Goal: Task Accomplishment & Management: Use online tool/utility

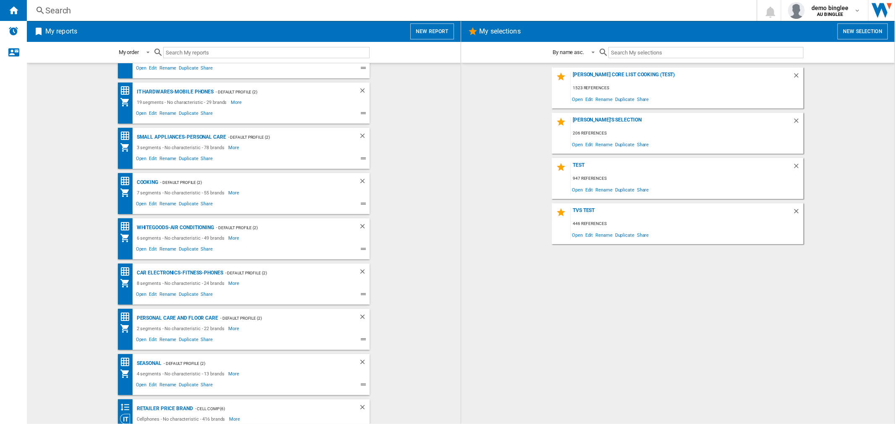
scroll to position [47, 0]
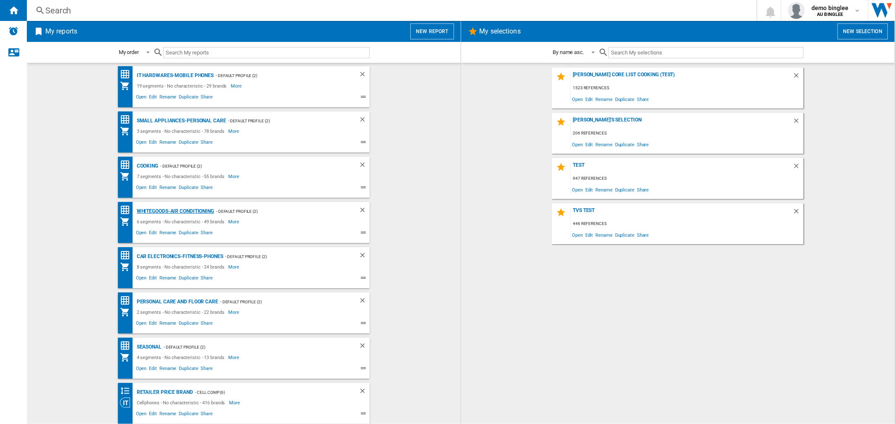
click at [189, 209] on div "Whitegoods-Air Conditioning" at bounding box center [174, 211] width 79 height 10
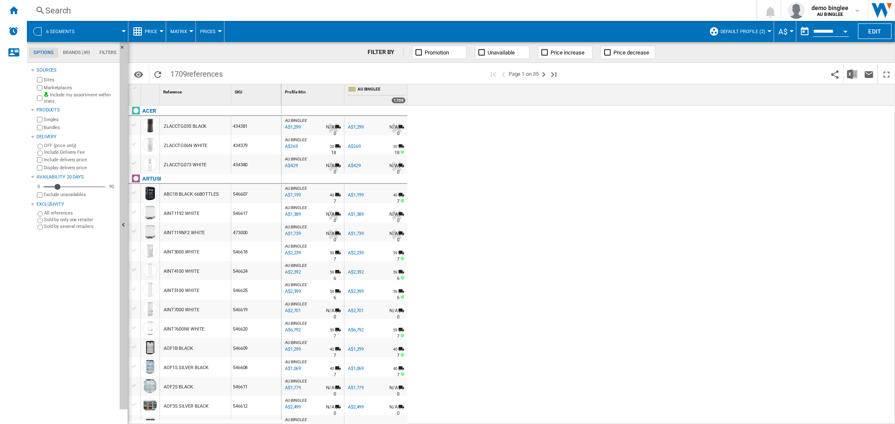
click at [759, 30] on span "Default profile (2)" at bounding box center [742, 31] width 45 height 5
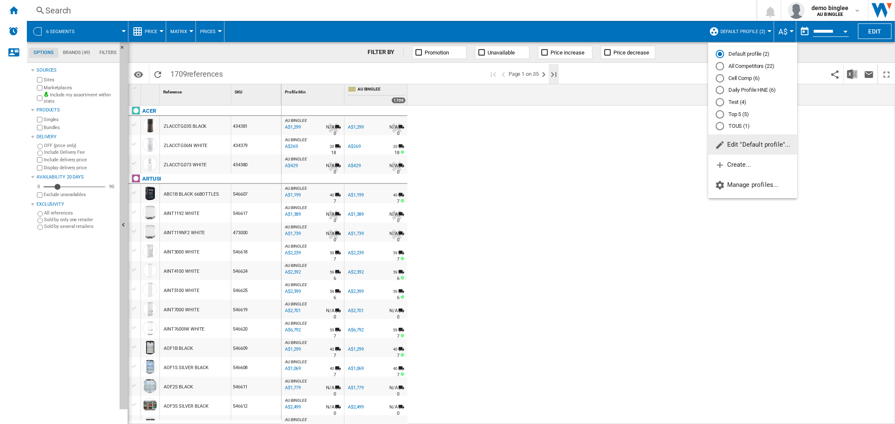
click at [552, 73] on md-backdrop at bounding box center [447, 212] width 895 height 424
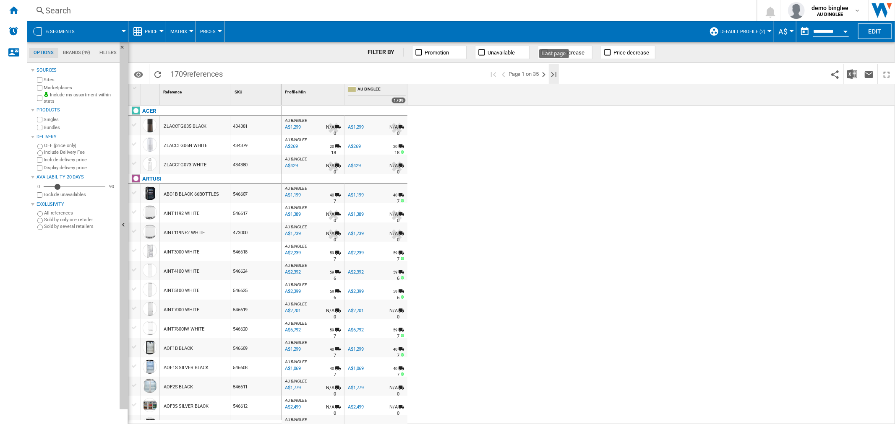
click at [554, 73] on ng-md-icon "Last page" at bounding box center [554, 75] width 10 height 10
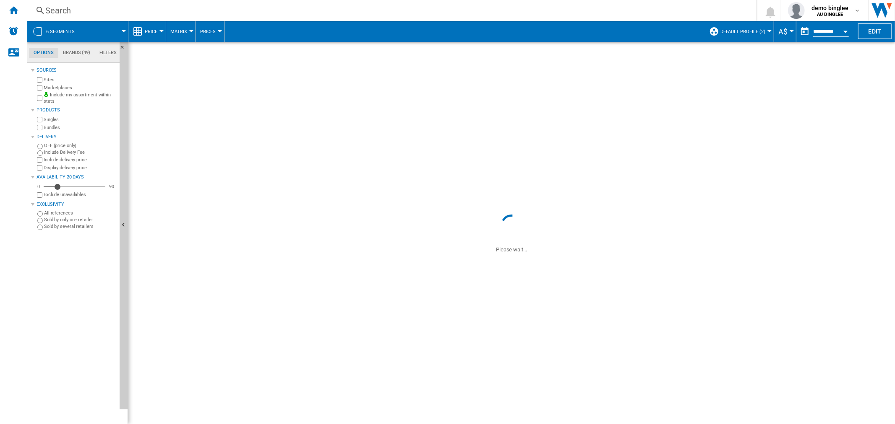
click at [740, 30] on span "Default profile (2)" at bounding box center [742, 31] width 45 height 5
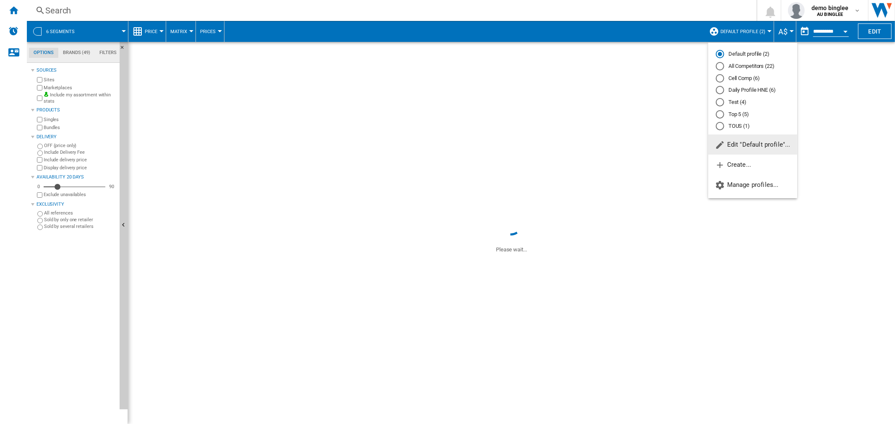
click at [716, 66] on div "All Competitors (22)" at bounding box center [719, 66] width 8 height 8
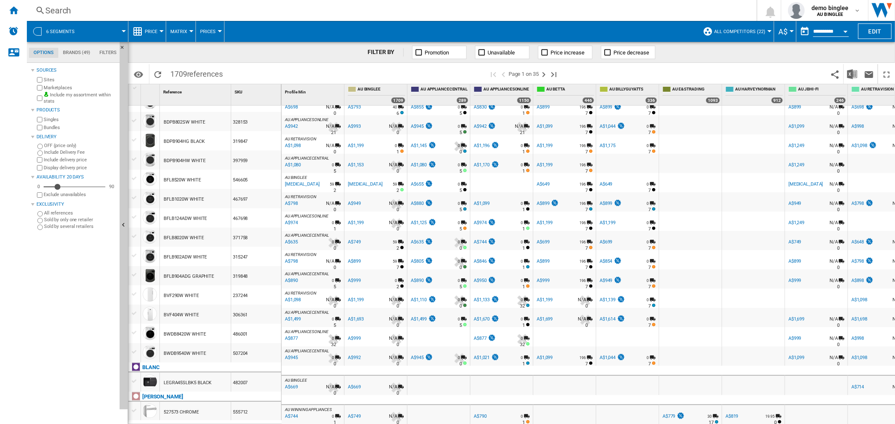
scroll to position [710, 0]
click at [546, 75] on ng-md-icon "Next page" at bounding box center [543, 75] width 10 height 10
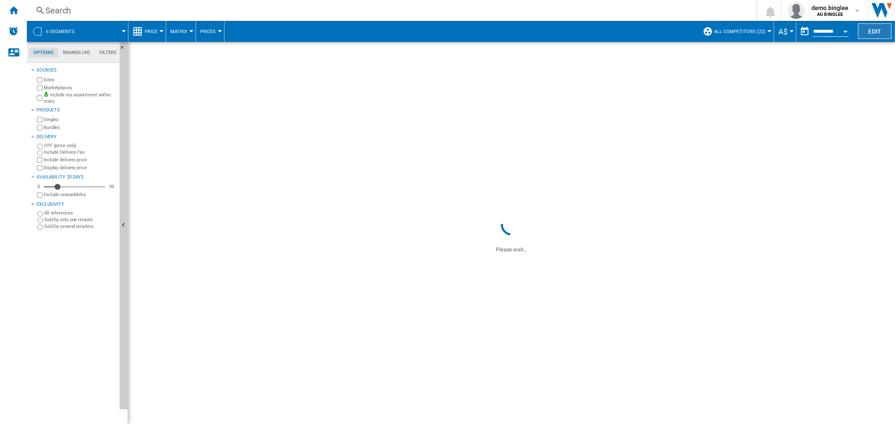
click at [869, 26] on button "Edit" at bounding box center [875, 31] width 34 height 16
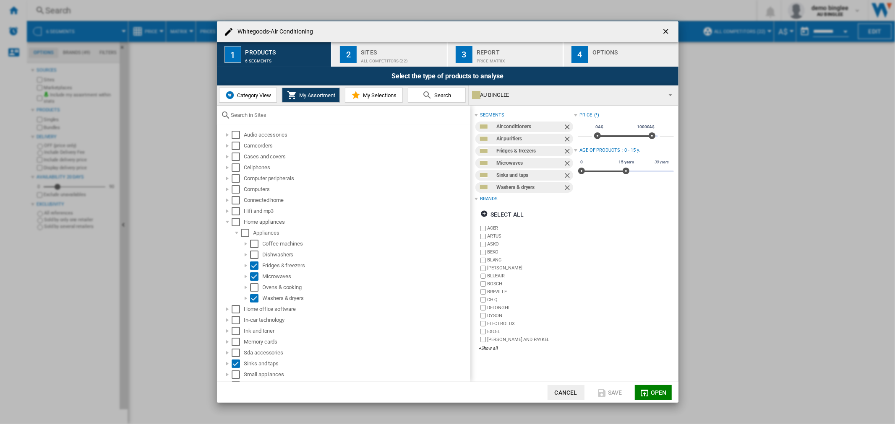
click at [255, 97] on span "Category View" at bounding box center [253, 95] width 36 height 6
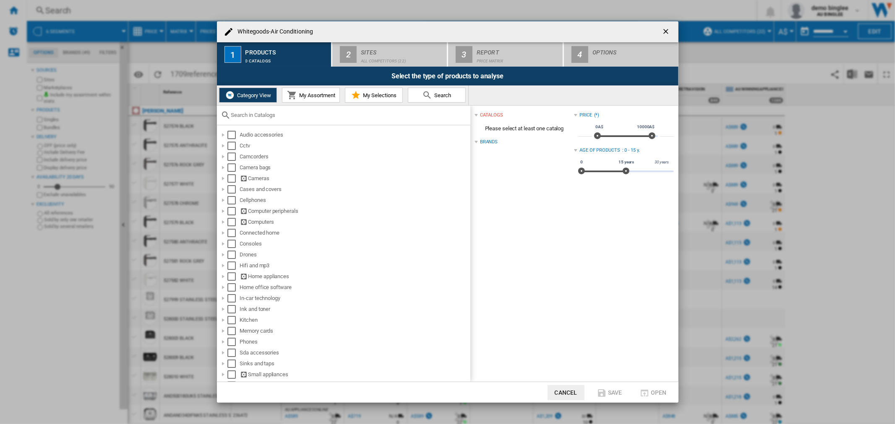
click at [273, 115] on input "text" at bounding box center [348, 115] width 235 height 6
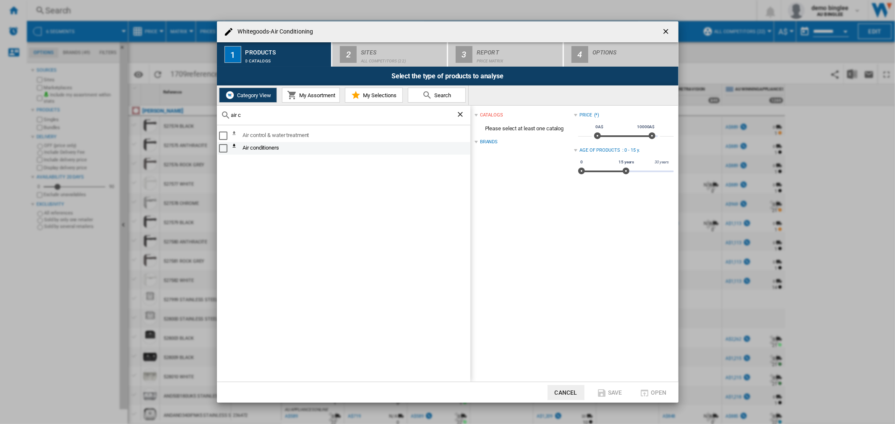
click at [220, 149] on div "Select" at bounding box center [223, 148] width 8 height 8
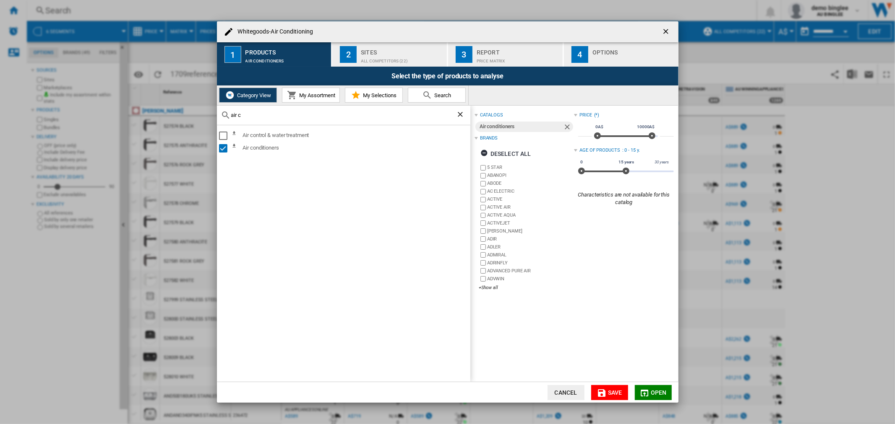
drag, startPoint x: 248, startPoint y: 111, endPoint x: 225, endPoint y: 114, distance: 23.2
click at [226, 114] on div "air c" at bounding box center [343, 116] width 253 height 20
drag, startPoint x: 243, startPoint y: 115, endPoint x: 226, endPoint y: 112, distance: 17.0
click at [226, 112] on div "air c" at bounding box center [343, 116] width 253 height 20
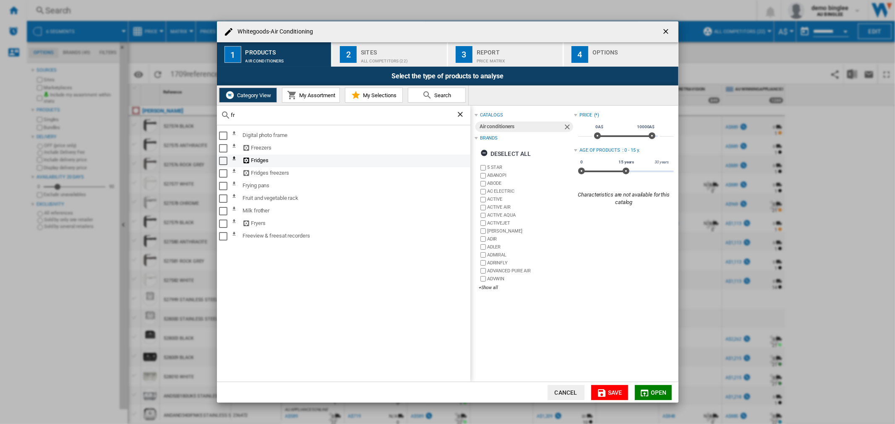
click at [224, 160] on div "Select" at bounding box center [223, 161] width 8 height 8
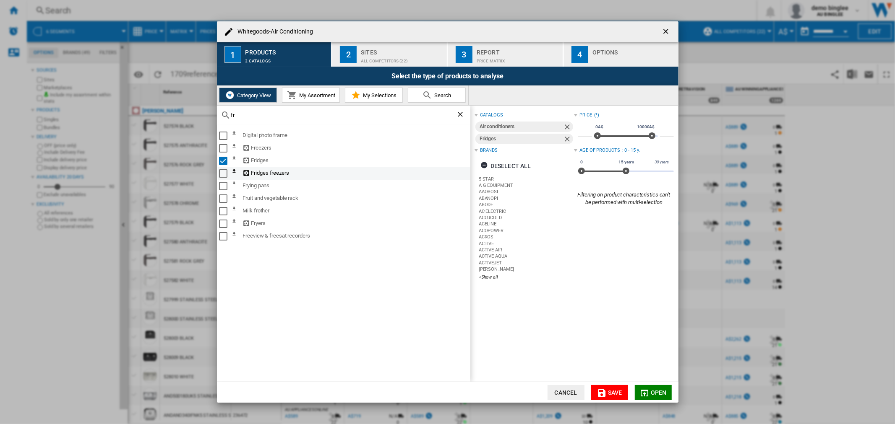
click at [225, 174] on div "Select" at bounding box center [223, 173] width 8 height 8
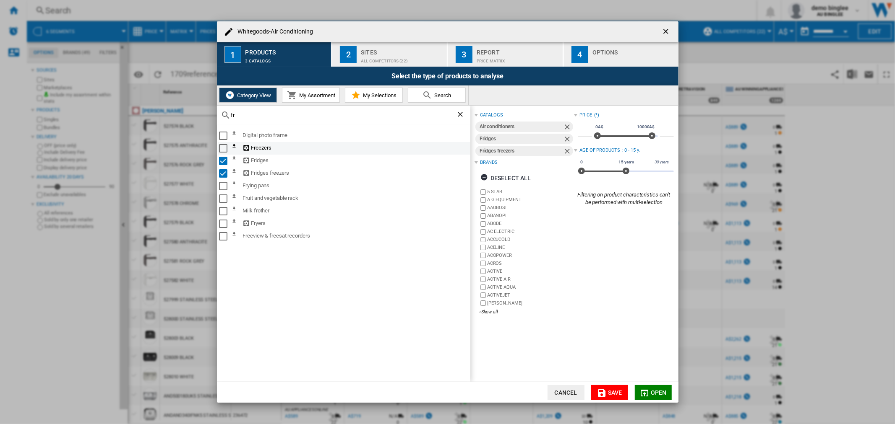
click at [223, 147] on div "Select" at bounding box center [223, 148] width 8 height 8
drag, startPoint x: 231, startPoint y: 112, endPoint x: 216, endPoint y: 114, distance: 14.9
click at [216, 114] on div "Whitegoods-Air Conditioning 1 Products 4 catalogs 2 Sites All Competitors (22) …" at bounding box center [447, 212] width 895 height 424
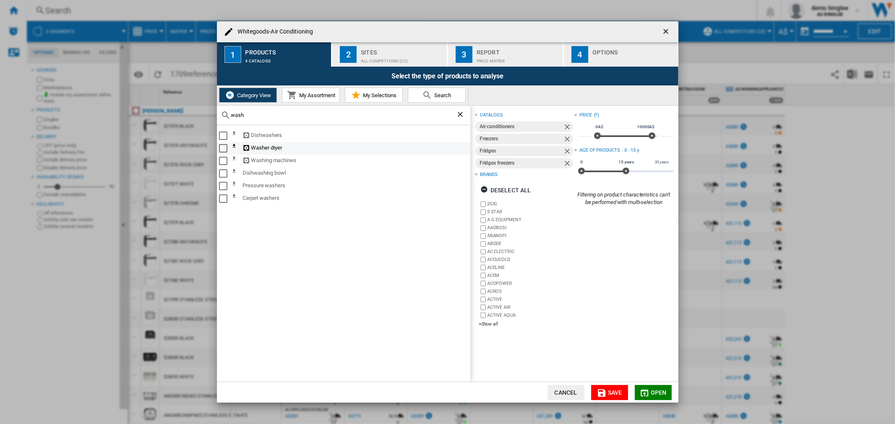
click at [224, 147] on div "Select" at bounding box center [223, 148] width 8 height 8
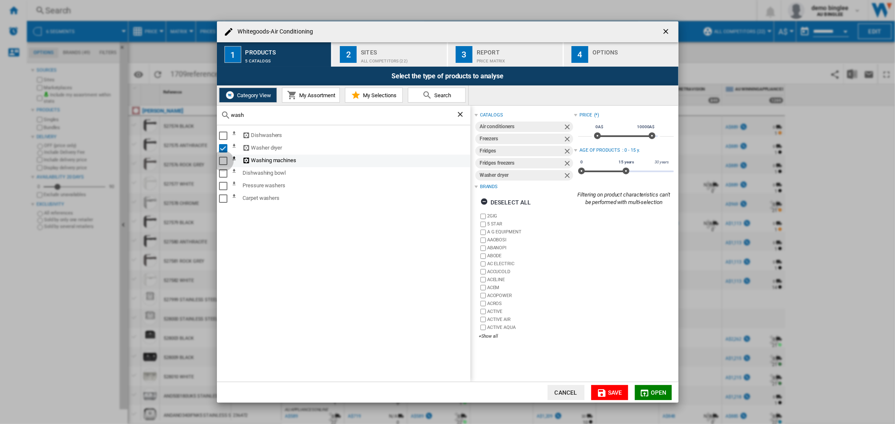
click at [222, 160] on div "Select" at bounding box center [223, 161] width 8 height 8
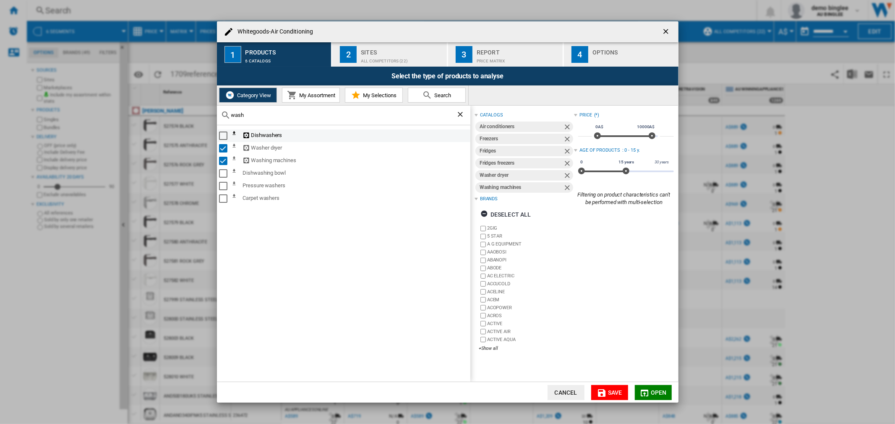
click at [223, 135] on div "Select" at bounding box center [223, 136] width 8 height 8
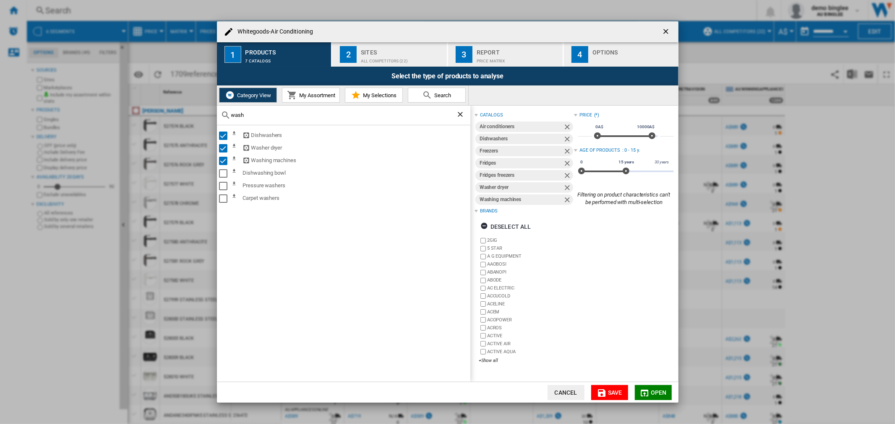
drag, startPoint x: 242, startPoint y: 112, endPoint x: 213, endPoint y: 110, distance: 28.6
click at [213, 111] on div "Whitegoods-Air Conditioning 1 Products 7 catalogs 2 Sites All Competitors (22) …" at bounding box center [447, 212] width 895 height 424
type input "dry"
click at [223, 135] on div "Select" at bounding box center [223, 136] width 8 height 8
click at [384, 56] on div "All Competitors (22)" at bounding box center [402, 59] width 83 height 9
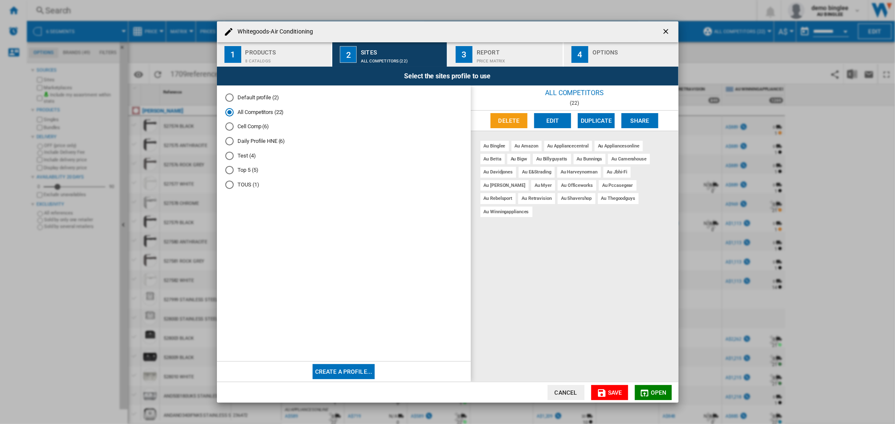
click at [655, 394] on span "Open" at bounding box center [658, 393] width 16 height 7
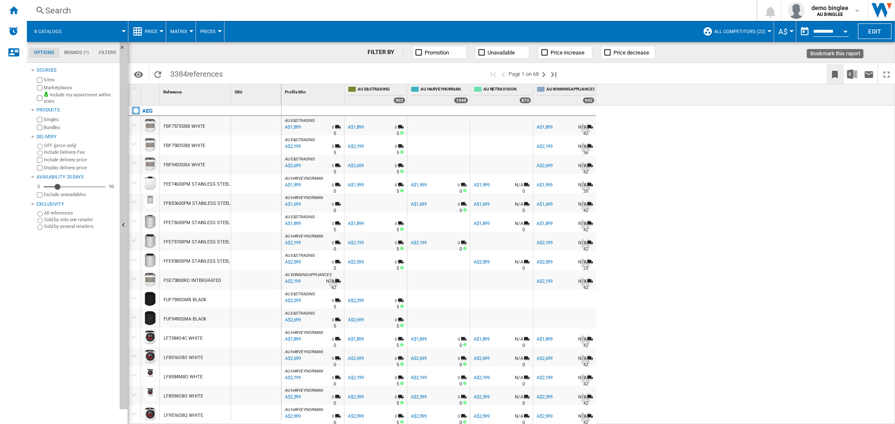
click at [833, 74] on ng-md-icon "Bookmark this report" at bounding box center [835, 75] width 10 height 10
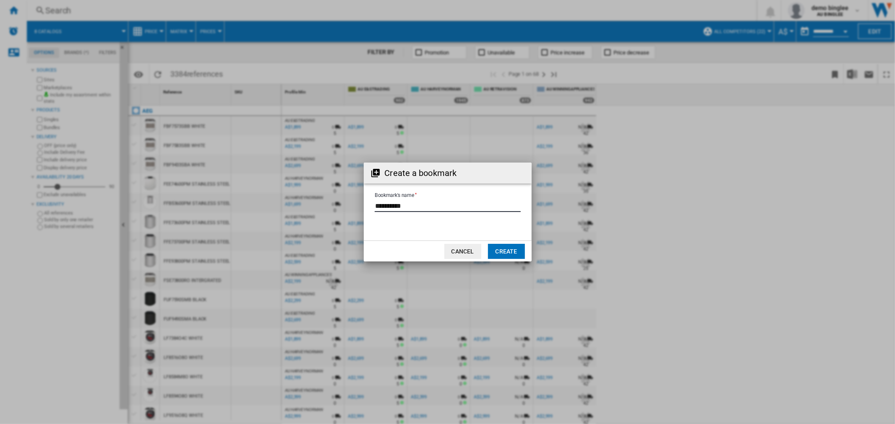
drag, startPoint x: 412, startPoint y: 205, endPoint x: 319, endPoint y: 206, distance: 92.7
click at [319, 206] on div "Create a bookmark Bookmark's name Cancel Create" at bounding box center [447, 212] width 895 height 424
type input "**********"
click at [507, 250] on button "Create" at bounding box center [506, 251] width 37 height 15
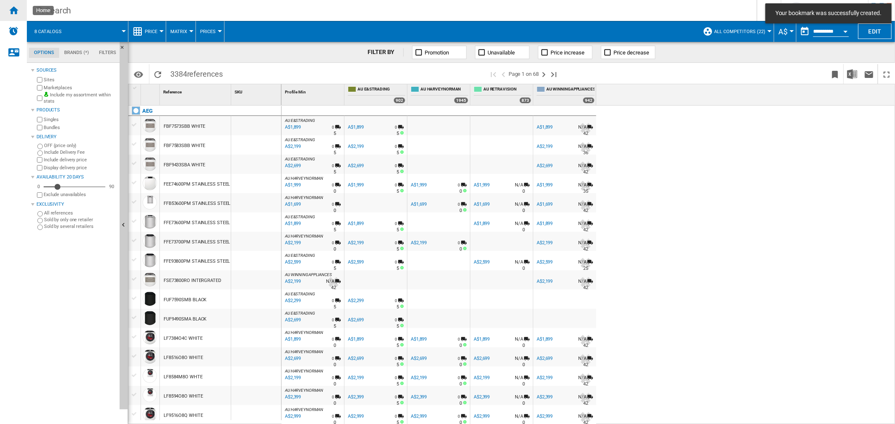
click at [15, 16] on div "Home" at bounding box center [13, 10] width 27 height 21
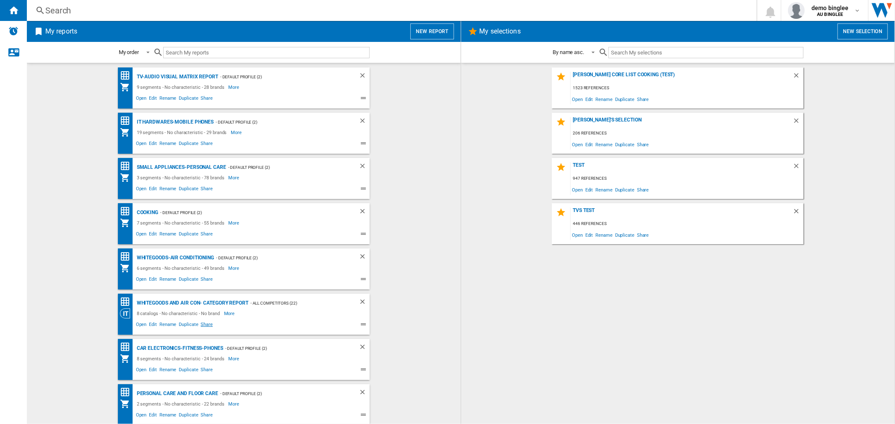
click at [204, 322] on span "Share" at bounding box center [206, 326] width 15 height 10
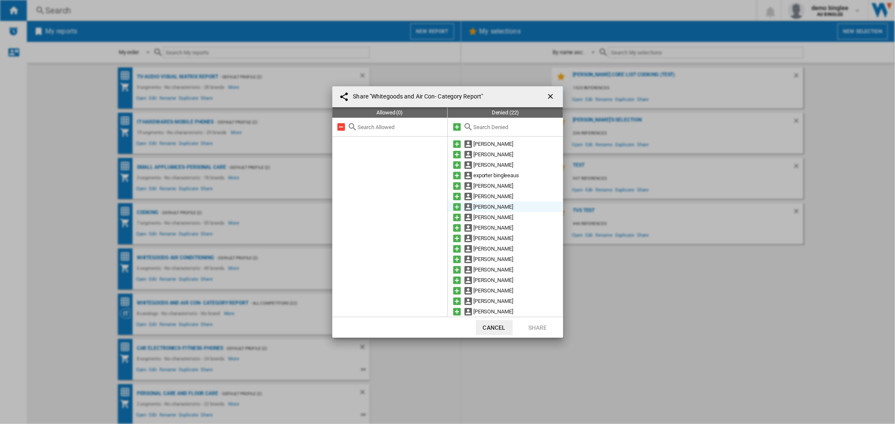
drag, startPoint x: 455, startPoint y: 187, endPoint x: 457, endPoint y: 193, distance: 6.5
click at [457, 187] on md-icon at bounding box center [457, 186] width 10 height 10
click at [537, 327] on button "Share" at bounding box center [537, 327] width 37 height 15
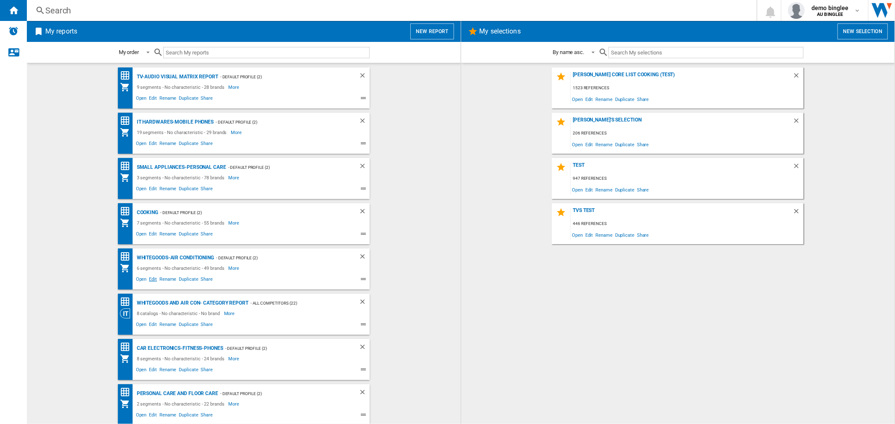
click at [150, 278] on span "Edit" at bounding box center [153, 281] width 10 height 10
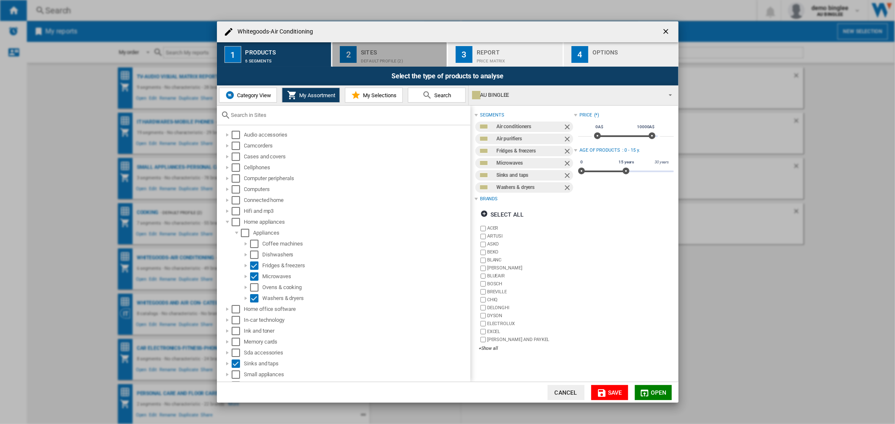
click at [390, 51] on div "Sites" at bounding box center [402, 50] width 83 height 9
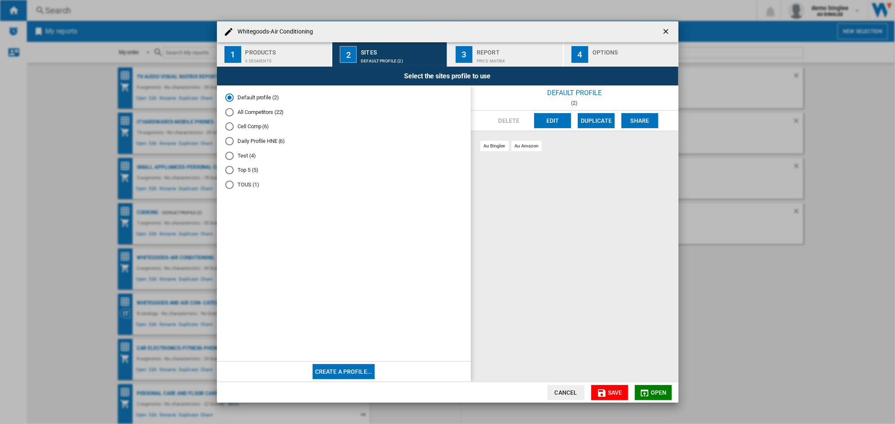
drag, startPoint x: 252, startPoint y: 112, endPoint x: 259, endPoint y: 122, distance: 11.4
click at [252, 112] on md-radio-button "All Competitors (22)" at bounding box center [343, 112] width 237 height 8
click at [615, 390] on span "Save" at bounding box center [615, 393] width 14 height 7
